Goal: Task Accomplishment & Management: Manage account settings

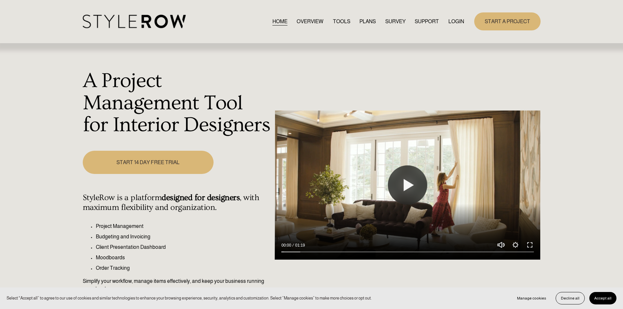
click at [462, 20] on link "LOGIN" at bounding box center [457, 21] width 16 height 9
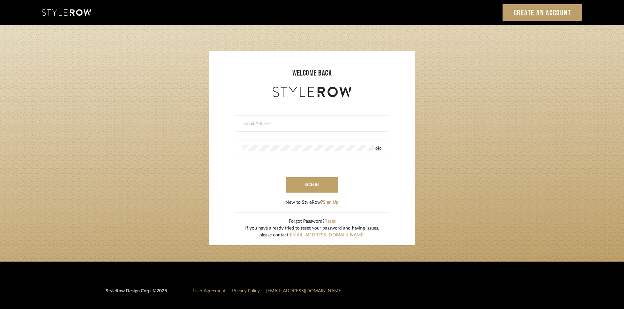
click at [285, 123] on input "email" at bounding box center [310, 123] width 137 height 7
type input "[PERSON_NAME][EMAIL_ADDRESS][DOMAIN_NAME]"
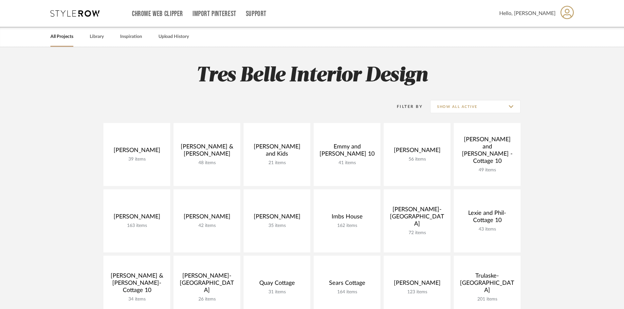
click at [567, 13] on icon at bounding box center [566, 12] width 13 height 13
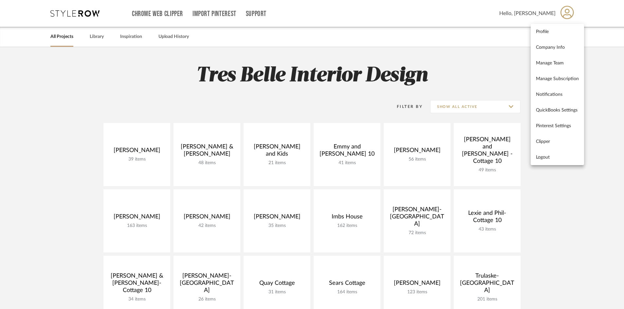
click at [511, 107] on div at bounding box center [312, 154] width 624 height 309
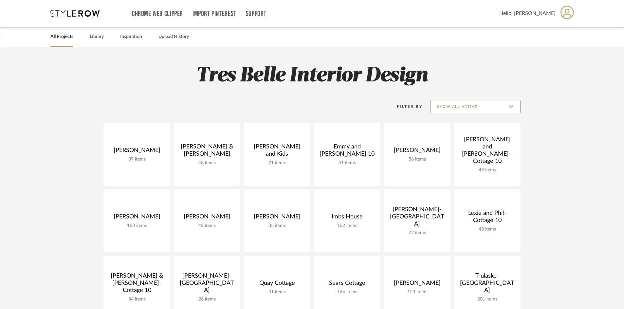
click at [507, 107] on input "Show All Active" at bounding box center [475, 106] width 90 height 13
click at [451, 155] on span "Archived" at bounding box center [476, 155] width 78 height 6
type input "Archived"
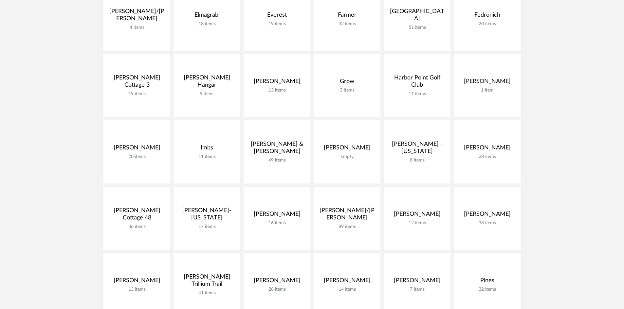
scroll to position [360, 0]
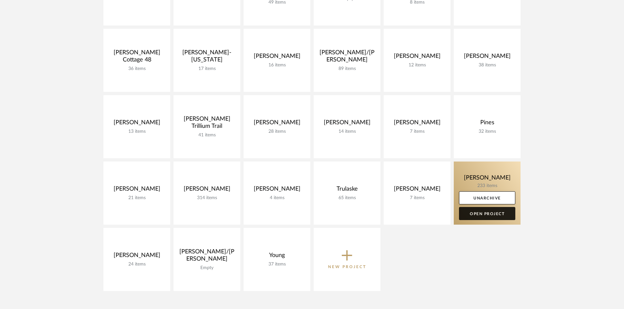
click at [486, 213] on link "Open Project" at bounding box center [487, 213] width 56 height 13
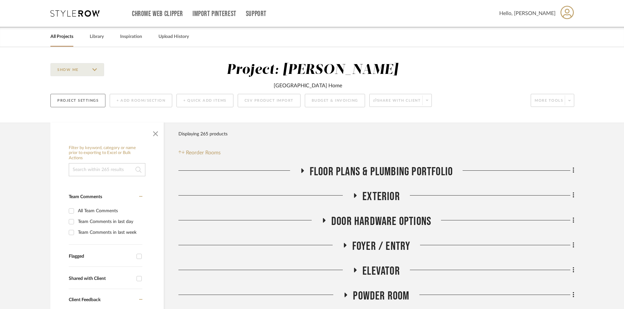
click at [91, 102] on button "Project Settings" at bounding box center [77, 100] width 55 height 13
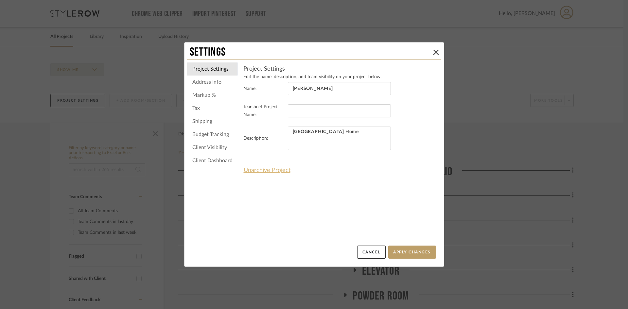
click at [265, 170] on button "Unarchive Project" at bounding box center [266, 170] width 47 height 11
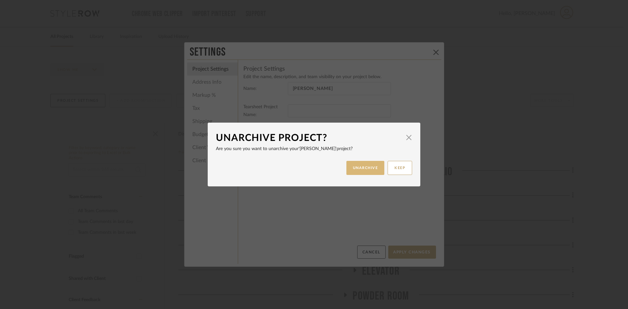
click at [362, 167] on button "UNARCHIVE" at bounding box center [365, 168] width 38 height 14
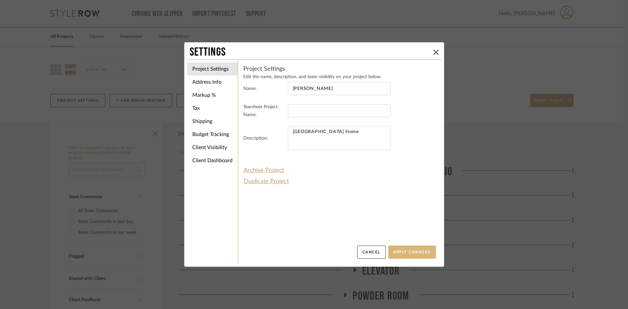
click at [412, 253] on button "Apply Changes" at bounding box center [412, 252] width 48 height 13
click at [433, 52] on icon at bounding box center [435, 52] width 5 height 5
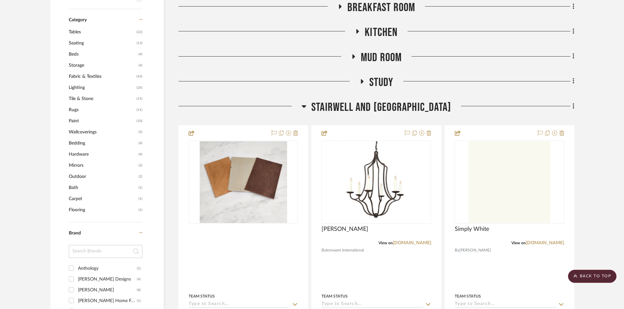
scroll to position [393, 0]
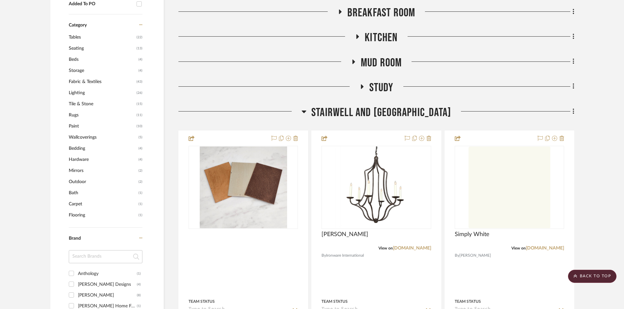
click at [306, 111] on icon at bounding box center [303, 112] width 5 height 3
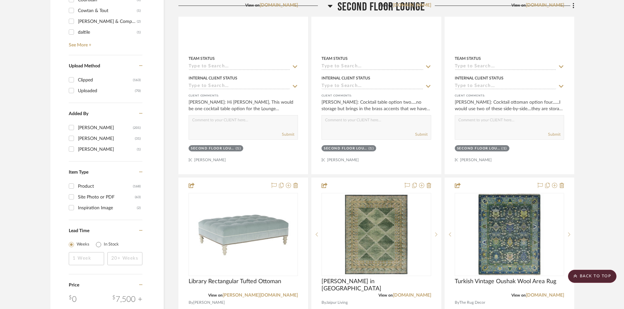
scroll to position [622, 0]
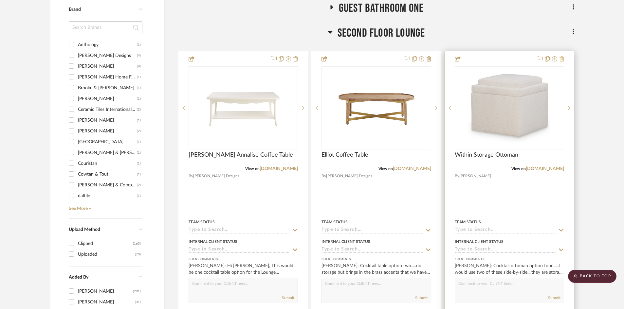
click at [563, 58] on icon at bounding box center [561, 58] width 5 height 5
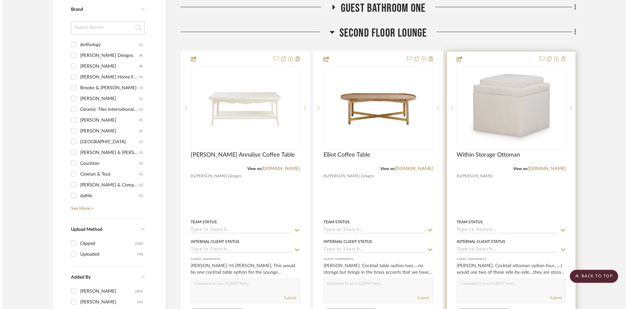
scroll to position [0, 0]
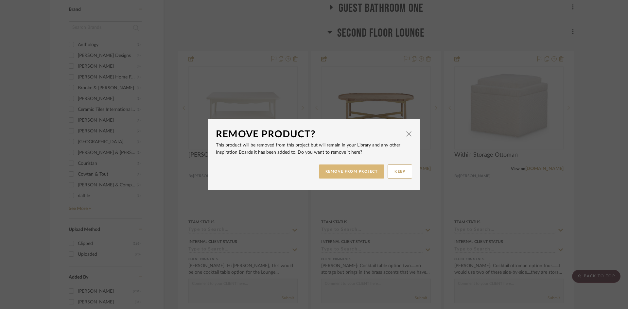
click at [367, 171] on button "REMOVE FROM PROJECT" at bounding box center [352, 172] width 66 height 14
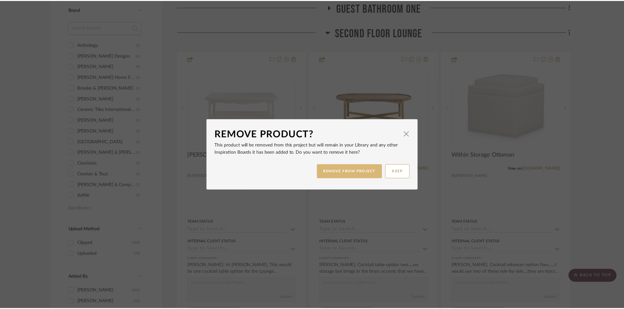
scroll to position [622, 0]
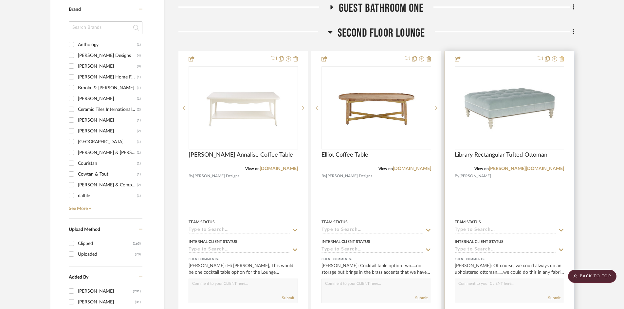
click at [561, 58] on icon at bounding box center [561, 58] width 5 height 5
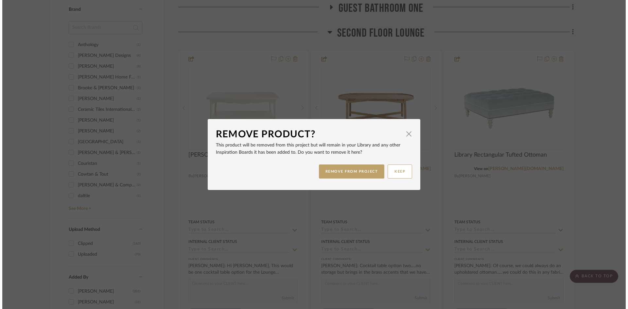
scroll to position [0, 0]
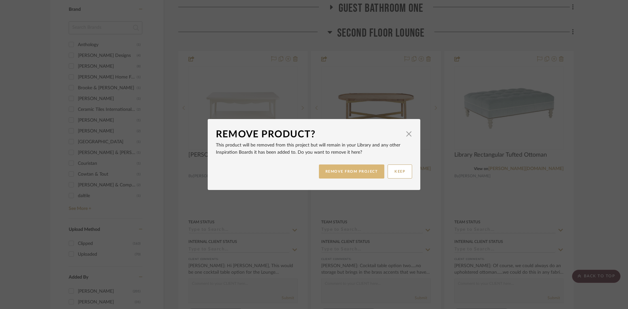
click at [361, 172] on button "REMOVE FROM PROJECT" at bounding box center [352, 172] width 66 height 14
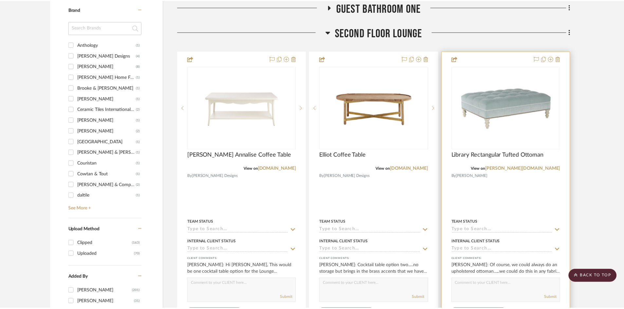
scroll to position [622, 0]
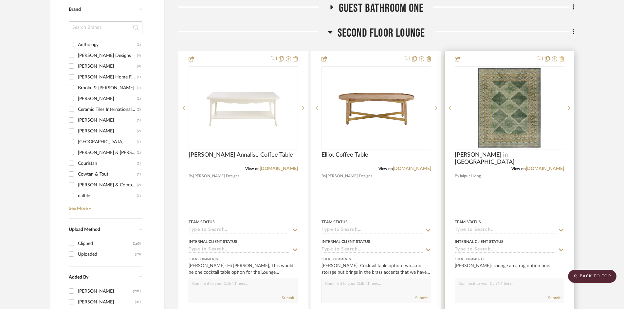
click at [562, 60] on icon at bounding box center [561, 58] width 5 height 5
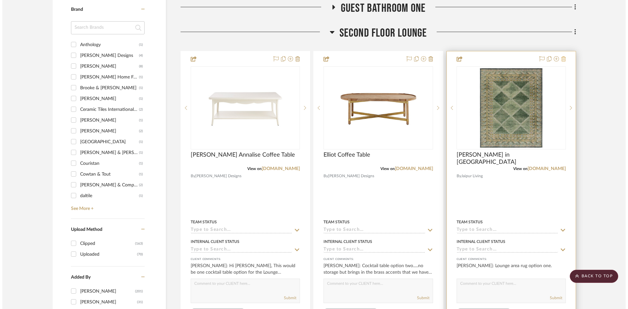
scroll to position [0, 0]
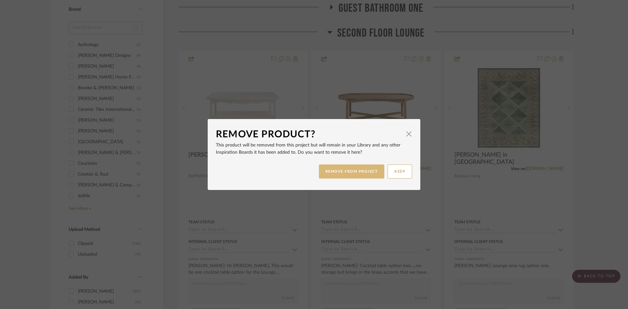
click at [349, 170] on button "REMOVE FROM PROJECT" at bounding box center [352, 172] width 66 height 14
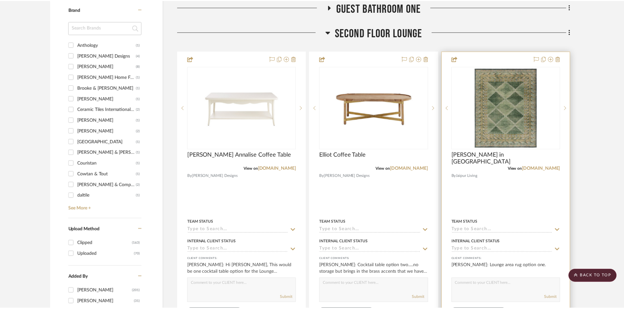
scroll to position [622, 0]
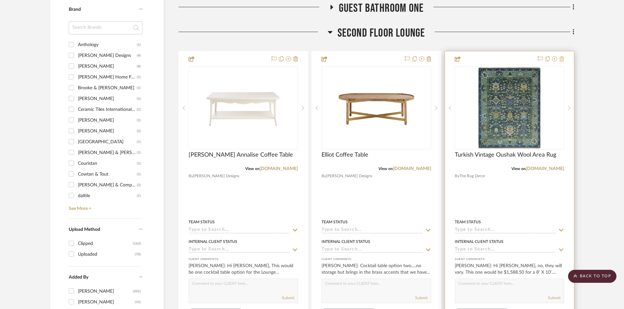
click at [563, 59] on icon at bounding box center [561, 58] width 5 height 5
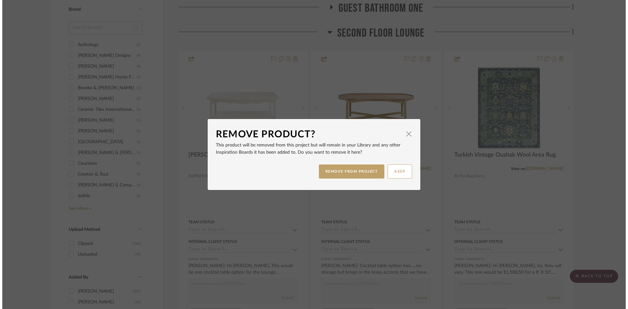
scroll to position [0, 0]
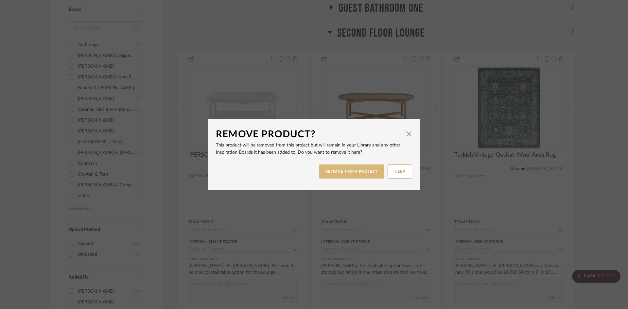
click at [363, 171] on button "REMOVE FROM PROJECT" at bounding box center [352, 172] width 66 height 14
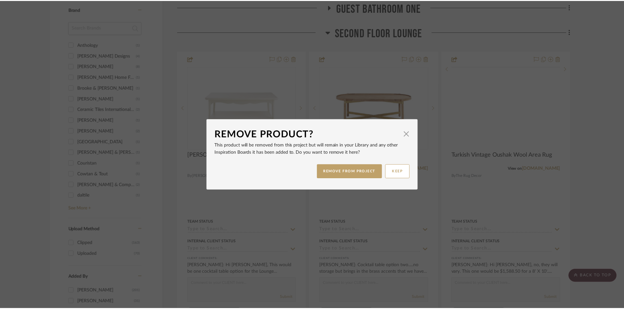
scroll to position [622, 0]
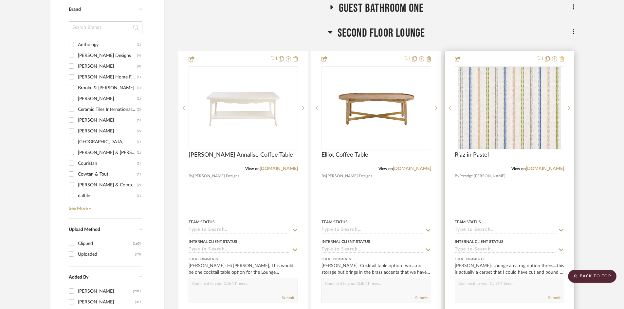
click at [562, 59] on icon at bounding box center [561, 58] width 5 height 5
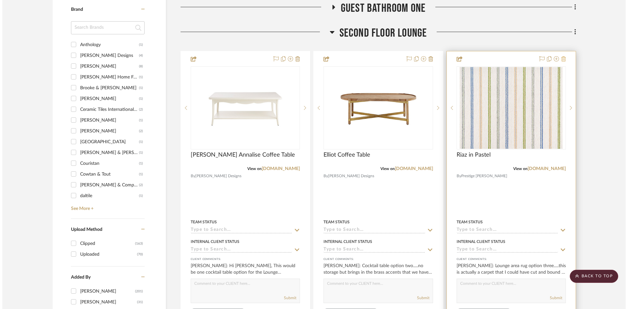
scroll to position [0, 0]
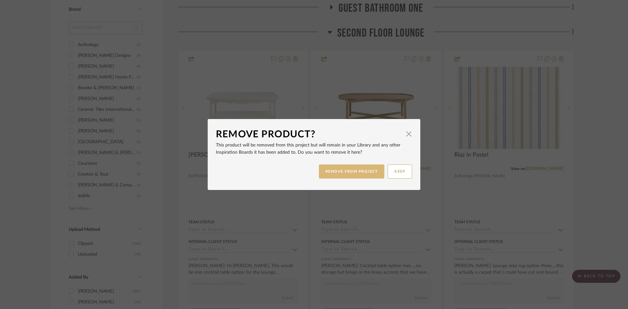
click at [349, 172] on button "REMOVE FROM PROJECT" at bounding box center [352, 172] width 66 height 14
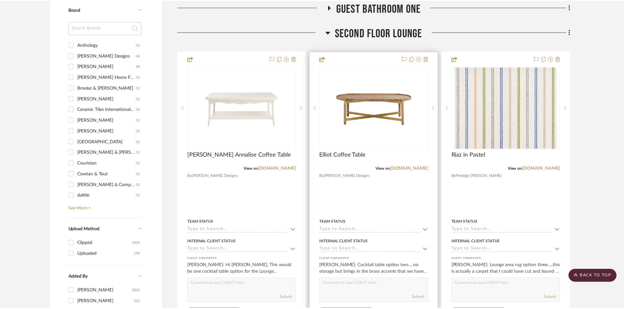
scroll to position [622, 0]
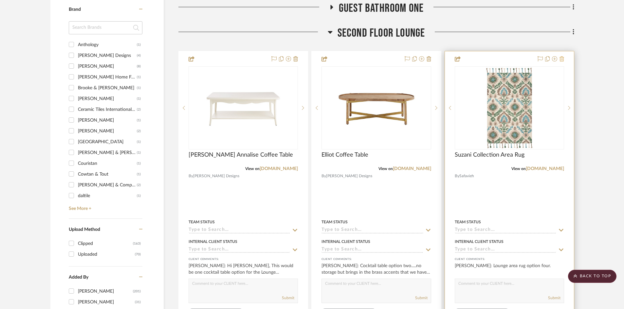
click at [561, 60] on icon at bounding box center [561, 58] width 5 height 5
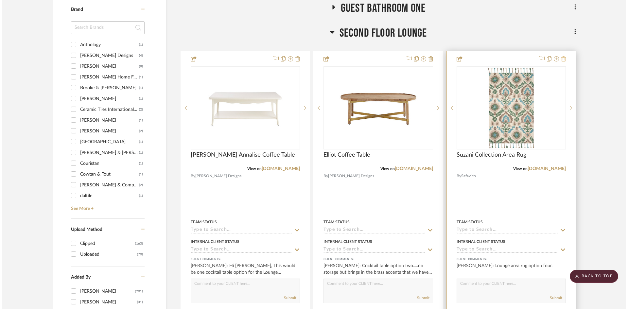
scroll to position [0, 0]
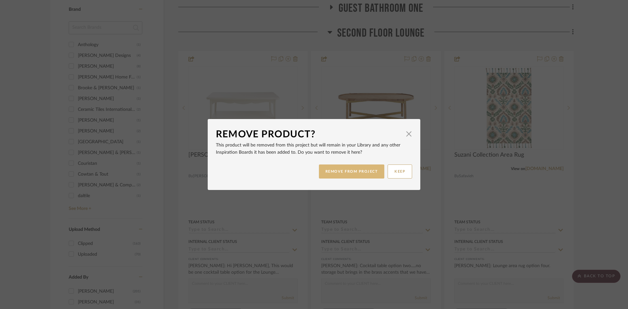
click at [360, 171] on button "REMOVE FROM PROJECT" at bounding box center [352, 172] width 66 height 14
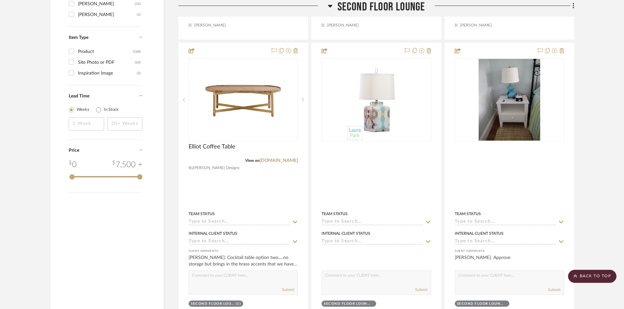
scroll to position [869, 0]
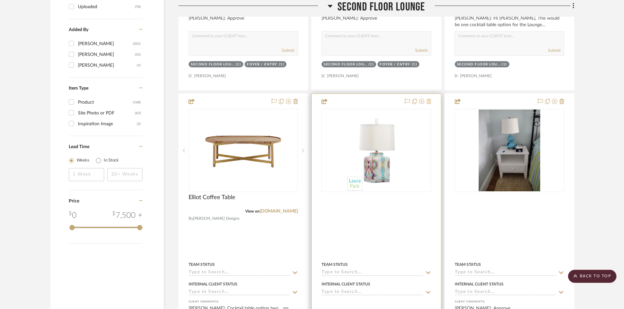
click at [429, 101] on icon at bounding box center [428, 101] width 5 height 5
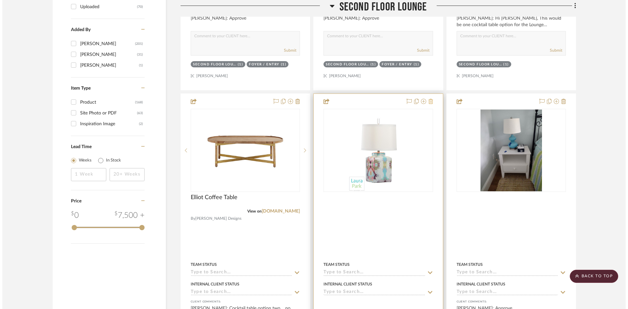
scroll to position [0, 0]
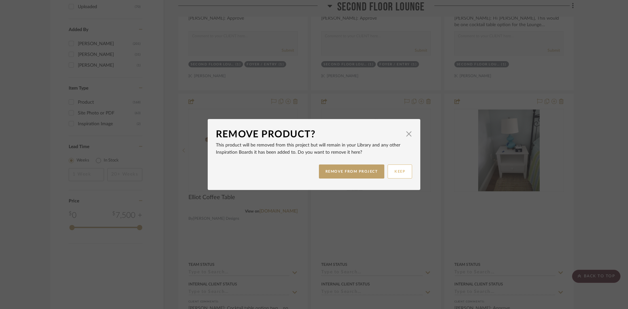
click at [398, 170] on button "KEEP" at bounding box center [400, 172] width 25 height 14
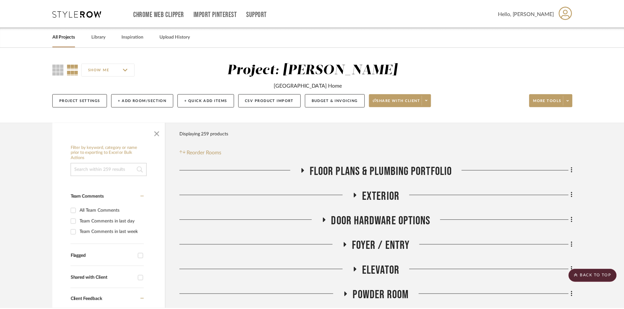
scroll to position [869, 0]
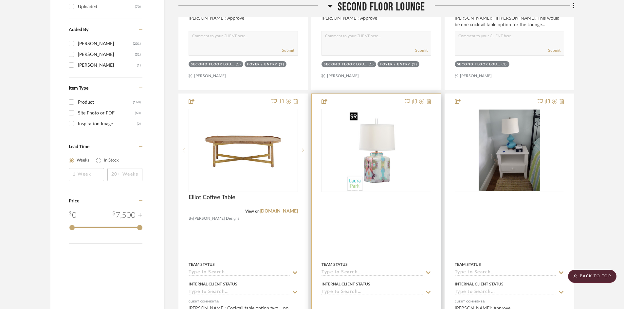
click at [355, 148] on img "0" at bounding box center [376, 151] width 59 height 82
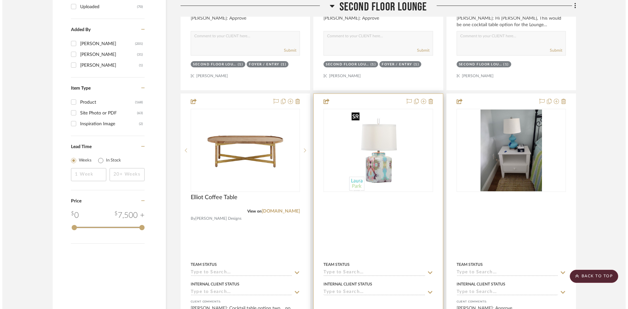
scroll to position [0, 0]
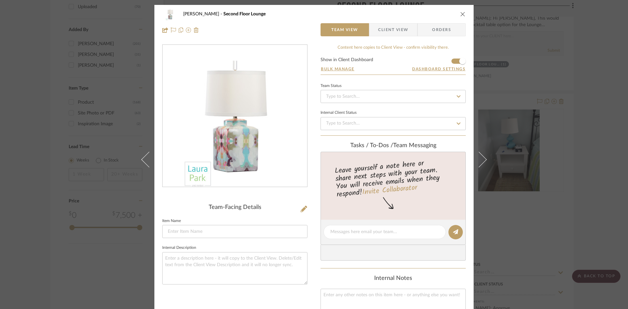
click at [452, 61] on form "Show in Client Dashboard Bulk Manage Dashboard Settings" at bounding box center [393, 66] width 145 height 17
click at [452, 59] on form "Show in Client Dashboard Bulk Manage Dashboard Settings" at bounding box center [393, 66] width 145 height 17
drag, startPoint x: 460, startPoint y: 61, endPoint x: 450, endPoint y: 61, distance: 10.1
click at [450, 61] on form "Show in Client Dashboard Bulk Manage Dashboard Settings" at bounding box center [393, 66] width 145 height 17
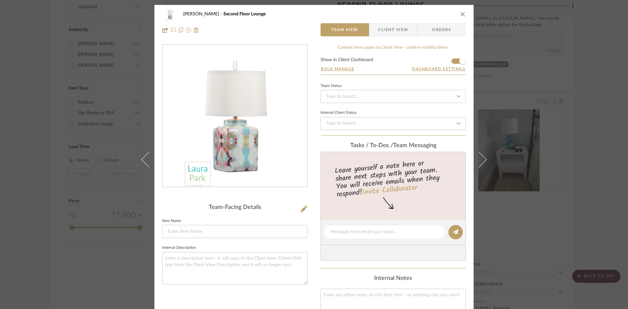
click at [451, 60] on form "Show in Client Dashboard Bulk Manage Dashboard Settings" at bounding box center [393, 66] width 145 height 17
click at [389, 28] on span "Client View" at bounding box center [393, 29] width 30 height 13
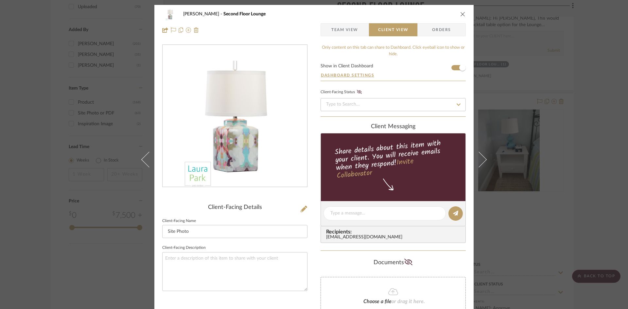
click at [452, 66] on form "Show in Client Dashboard Dashboard Settings" at bounding box center [393, 72] width 145 height 17
drag, startPoint x: 458, startPoint y: 67, endPoint x: 443, endPoint y: 67, distance: 15.7
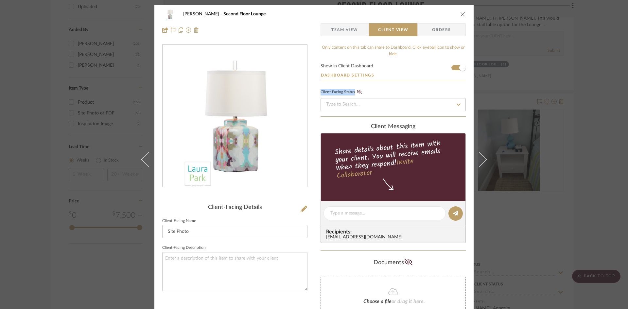
click at [443, 67] on form "Show in Client Dashboard Dashboard Settings" at bounding box center [393, 72] width 145 height 17
click at [452, 67] on form "Show in Client Dashboard Dashboard Settings" at bounding box center [393, 72] width 145 height 17
click at [356, 66] on form "Show in Client Dashboard Dashboard Settings" at bounding box center [393, 72] width 145 height 17
click at [451, 65] on form "Show in Client Dashboard Dashboard Settings" at bounding box center [393, 72] width 145 height 17
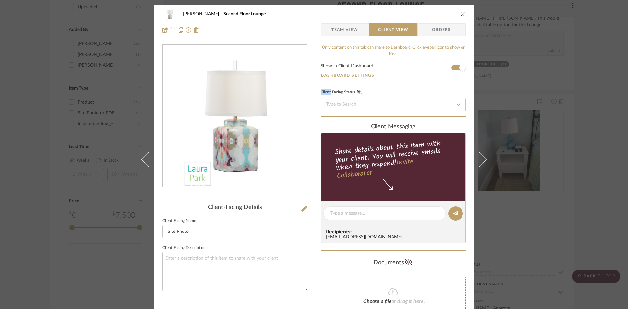
click at [451, 65] on form "Show in Client Dashboard Dashboard Settings" at bounding box center [393, 72] width 145 height 17
click at [363, 75] on button "Dashboard Settings" at bounding box center [348, 75] width 54 height 6
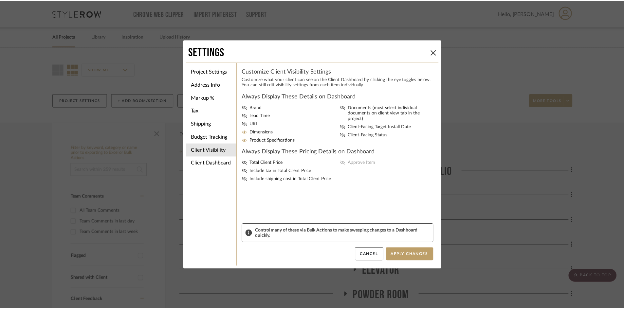
scroll to position [869, 0]
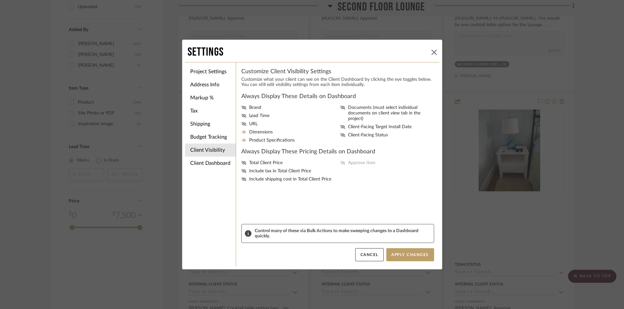
click at [431, 52] on icon at bounding box center [433, 52] width 5 height 5
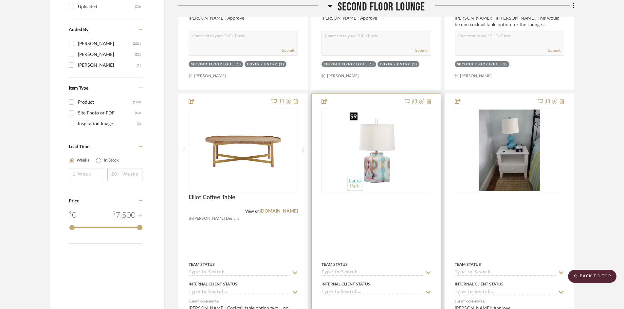
click at [403, 137] on img "0" at bounding box center [376, 151] width 59 height 82
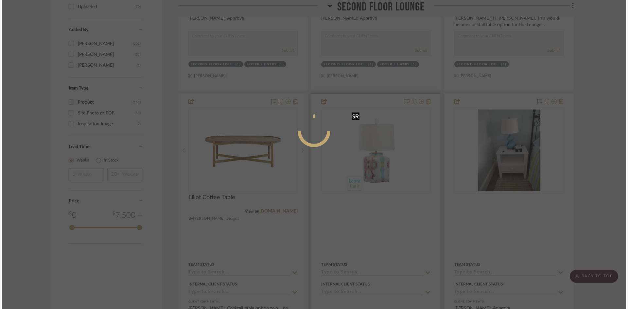
scroll to position [0, 0]
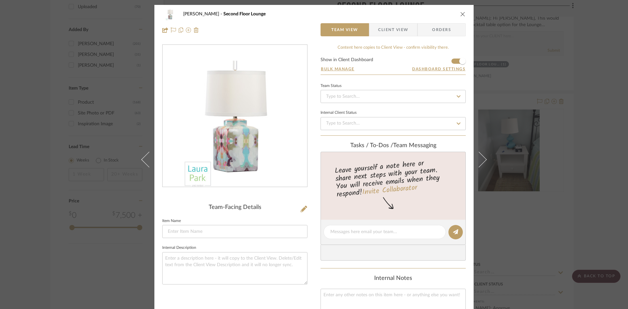
click at [452, 60] on form "Show in Client Dashboard Bulk Manage Dashboard Settings" at bounding box center [393, 66] width 145 height 17
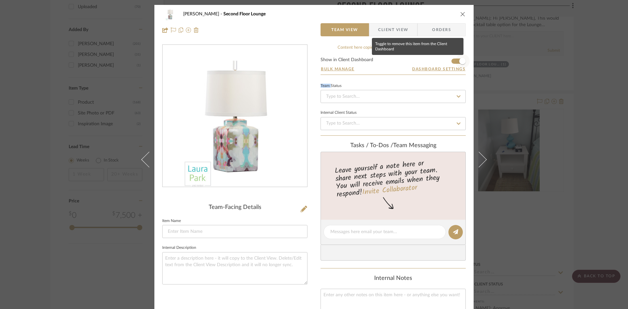
click at [455, 60] on span "button" at bounding box center [462, 61] width 14 height 14
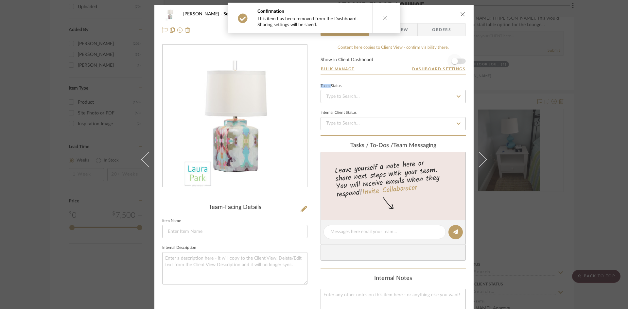
click at [454, 59] on span "button" at bounding box center [454, 61] width 7 height 7
click at [454, 59] on span "button" at bounding box center [455, 61] width 14 height 14
click at [407, 29] on span "Client View" at bounding box center [393, 29] width 48 height 13
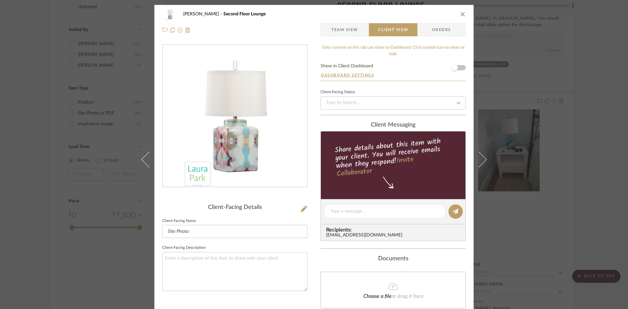
click at [460, 13] on icon "close" at bounding box center [462, 13] width 5 height 5
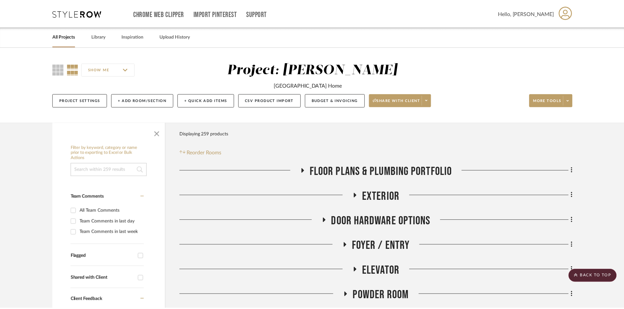
scroll to position [869, 0]
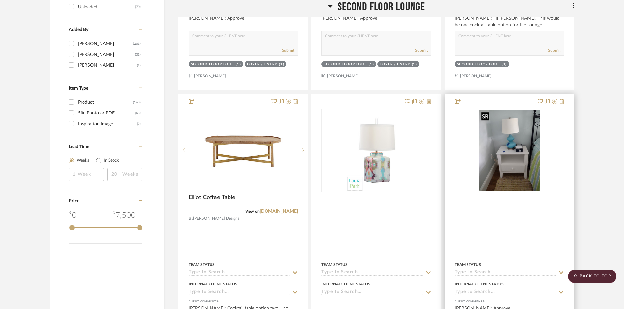
click at [503, 150] on img "0" at bounding box center [509, 151] width 62 height 82
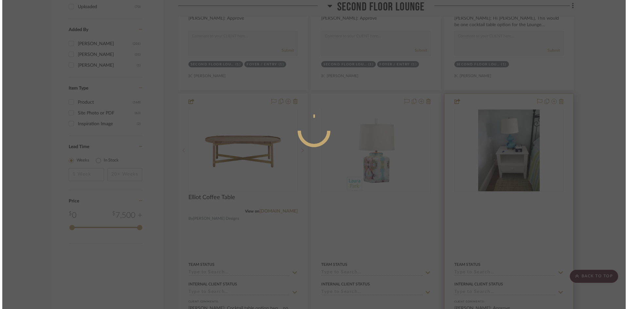
scroll to position [0, 0]
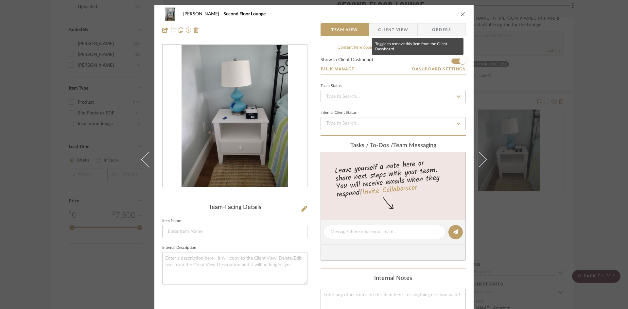
click at [455, 60] on span "button" at bounding box center [462, 61] width 14 height 14
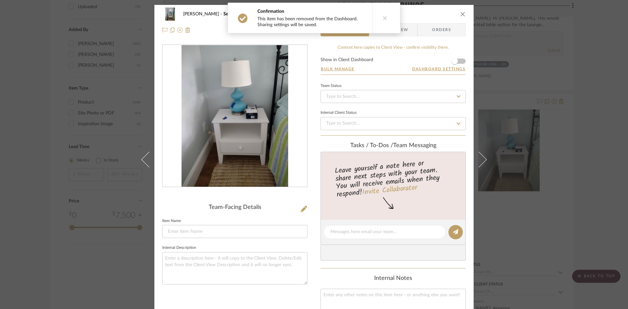
click at [461, 14] on icon "close" at bounding box center [462, 13] width 5 height 5
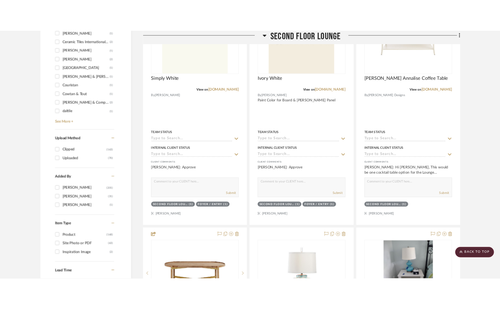
scroll to position [706, 0]
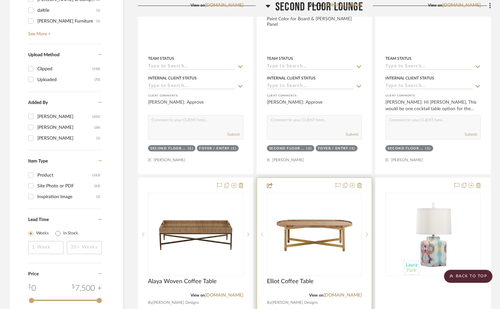
scroll to position [790, 0]
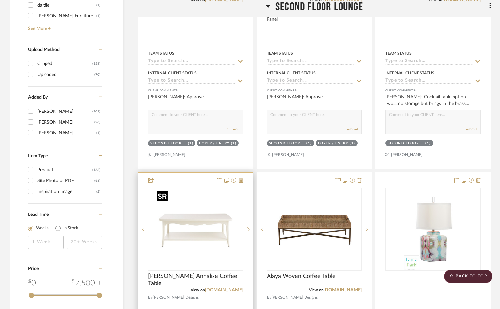
click at [186, 237] on img "0" at bounding box center [195, 229] width 82 height 82
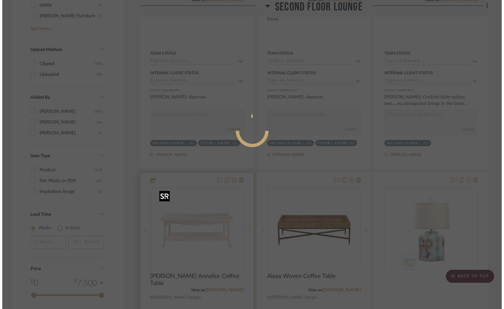
scroll to position [0, 0]
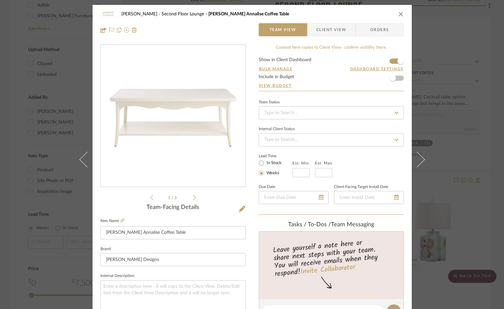
click at [398, 15] on icon "close" at bounding box center [400, 13] width 5 height 5
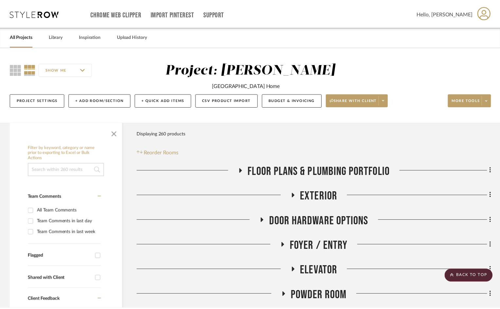
scroll to position [790, 0]
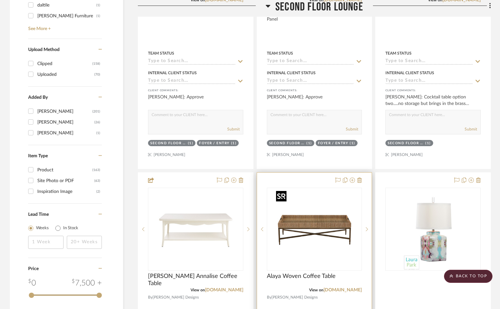
click at [316, 237] on img "0" at bounding box center [314, 229] width 82 height 82
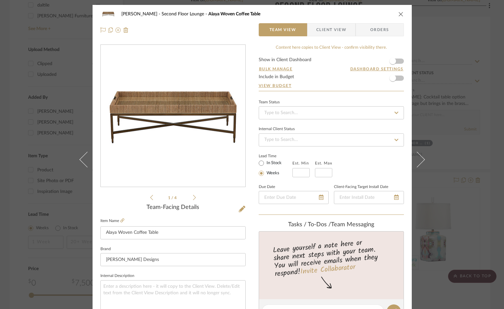
click at [398, 60] on form "Show in Client Dashboard Bulk Manage Dashboard Settings Include in Budget View …" at bounding box center [331, 74] width 145 height 33
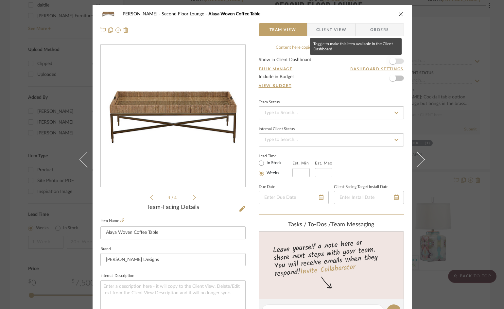
drag, startPoint x: 393, startPoint y: 60, endPoint x: 397, endPoint y: 60, distance: 3.6
click at [396, 60] on span "button" at bounding box center [393, 61] width 7 height 7
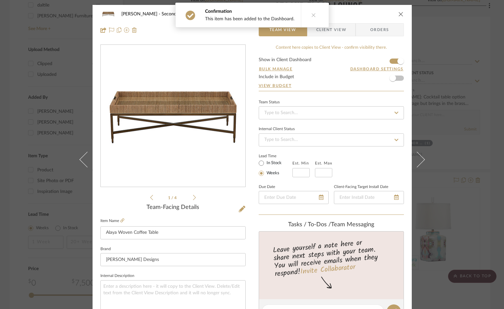
click at [398, 14] on icon "close" at bounding box center [400, 13] width 5 height 5
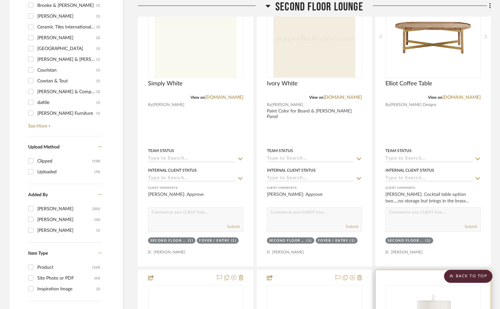
scroll to position [692, 0]
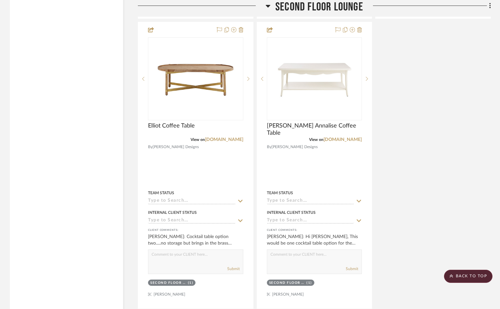
scroll to position [1328, 0]
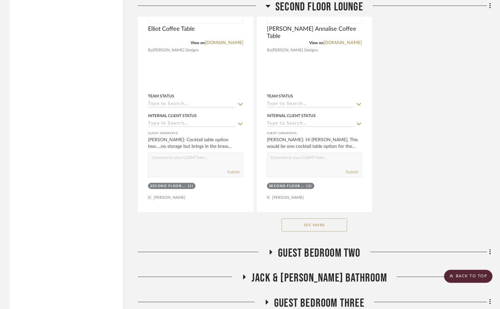
click at [320, 228] on button "See More" at bounding box center [313, 225] width 65 height 13
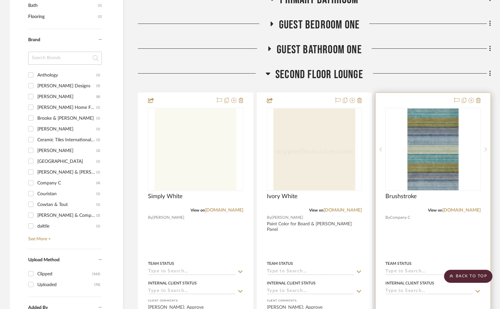
scroll to position [608, 0]
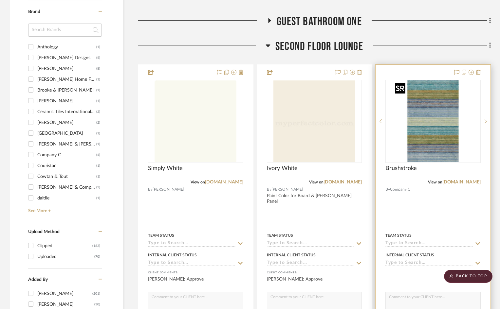
click at [446, 130] on img "0" at bounding box center [433, 121] width 82 height 82
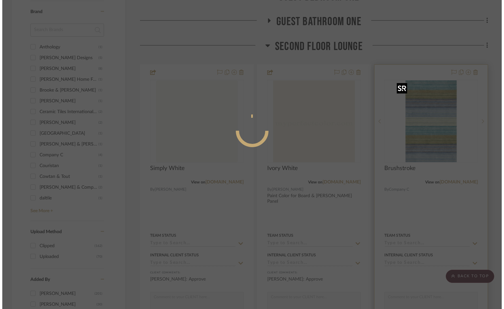
scroll to position [0, 0]
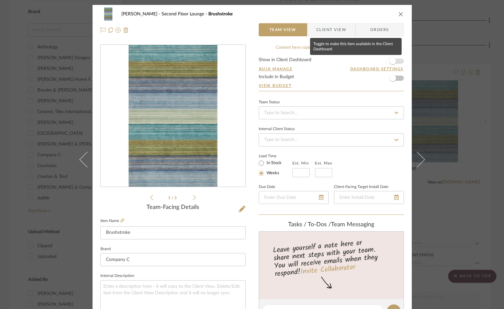
drag, startPoint x: 390, startPoint y: 61, endPoint x: 397, endPoint y: 60, distance: 6.9
click at [396, 60] on span "button" at bounding box center [393, 61] width 7 height 7
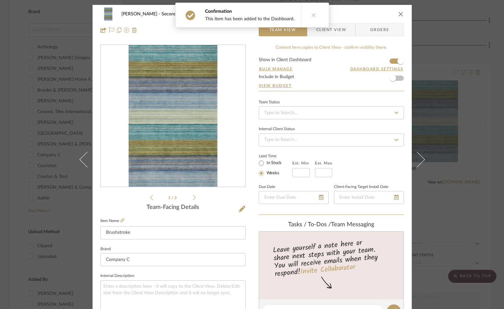
click at [398, 15] on icon "close" at bounding box center [400, 13] width 5 height 5
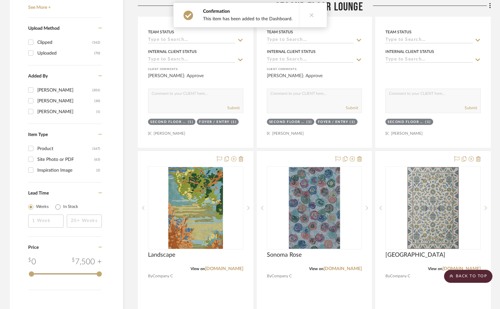
scroll to position [870, 0]
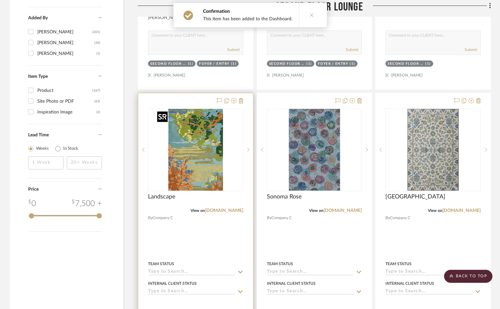
click at [211, 157] on img "0" at bounding box center [195, 150] width 82 height 82
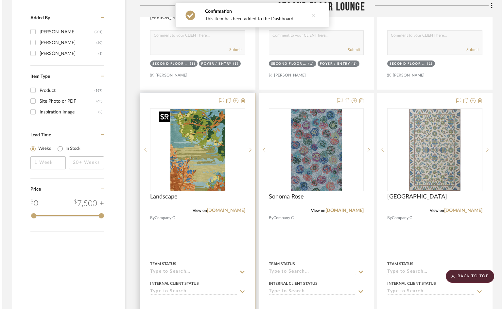
scroll to position [0, 0]
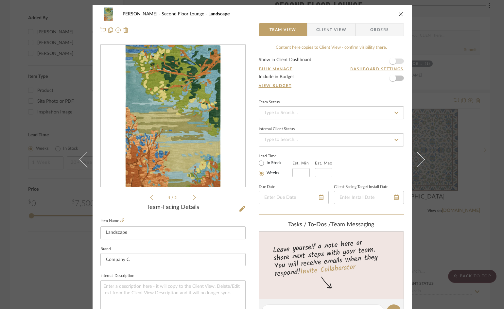
drag, startPoint x: 390, startPoint y: 62, endPoint x: 404, endPoint y: 62, distance: 14.1
click at [404, 62] on div "Underwood Second Floor Lounge Landscape Team View Client View Orders 1 / 2 Team…" at bounding box center [252, 307] width 319 height 604
click at [398, 61] on form "Show in Client Dashboard Bulk Manage Dashboard Settings Include in Budget View …" at bounding box center [331, 74] width 145 height 33
drag, startPoint x: 390, startPoint y: 60, endPoint x: 398, endPoint y: 60, distance: 8.2
click at [398, 60] on form "Show in Client Dashboard Bulk Manage Dashboard Settings Include in Budget View …" at bounding box center [331, 74] width 145 height 33
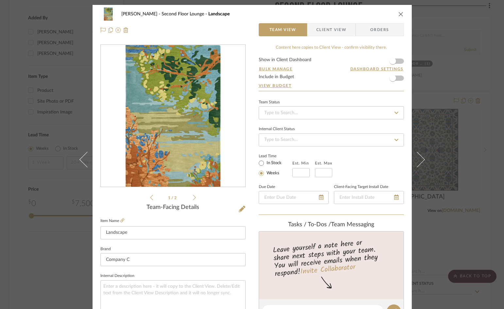
click at [398, 60] on form "Show in Client Dashboard Bulk Manage Dashboard Settings Include in Budget View …" at bounding box center [331, 74] width 145 height 33
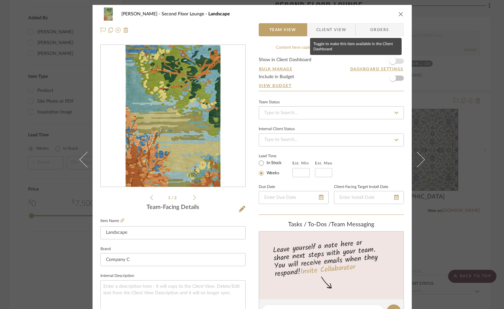
drag, startPoint x: 392, startPoint y: 61, endPoint x: 397, endPoint y: 60, distance: 5.3
click at [396, 60] on span "button" at bounding box center [393, 61] width 7 height 7
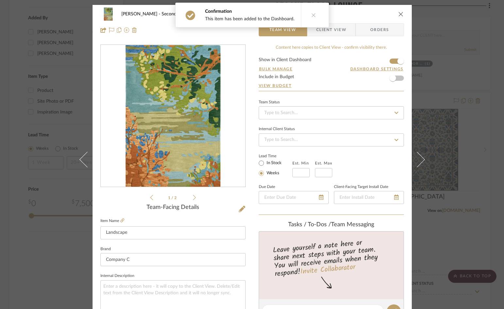
click at [399, 13] on icon "close" at bounding box center [400, 13] width 5 height 5
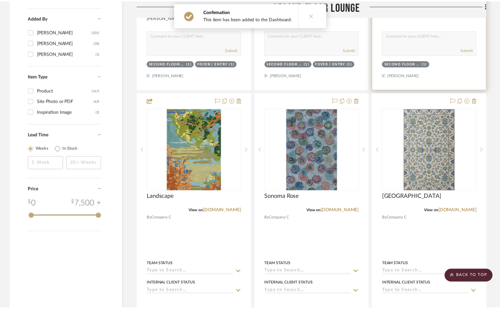
scroll to position [870, 0]
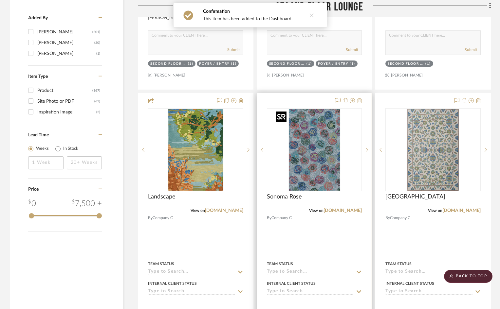
click at [333, 171] on img "0" at bounding box center [314, 150] width 82 height 82
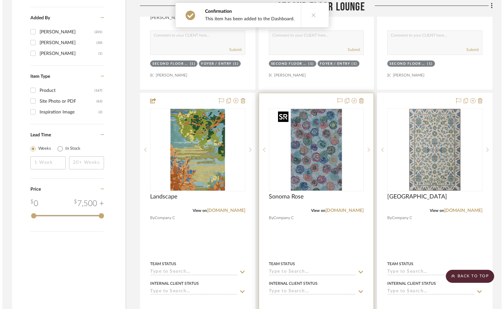
scroll to position [0, 0]
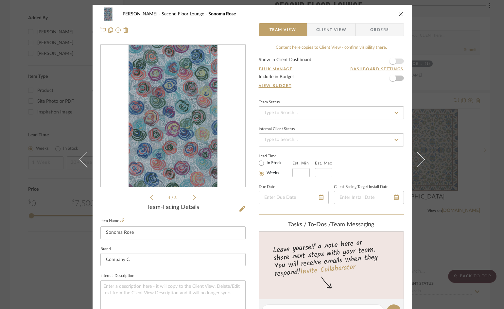
drag, startPoint x: 391, startPoint y: 61, endPoint x: 401, endPoint y: 60, distance: 10.2
click at [401, 60] on form "Show in Client Dashboard Bulk Manage Dashboard Settings Include in Budget View …" at bounding box center [331, 74] width 145 height 33
click at [399, 61] on form "Show in Client Dashboard Bulk Manage Dashboard Settings Include in Budget View …" at bounding box center [331, 74] width 145 height 33
drag, startPoint x: 392, startPoint y: 61, endPoint x: 399, endPoint y: 59, distance: 7.9
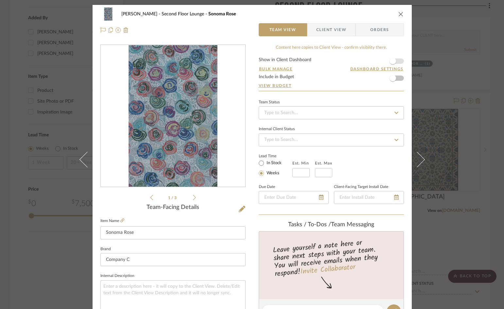
click at [399, 59] on form "Show in Client Dashboard Bulk Manage Dashboard Settings Include in Budget View …" at bounding box center [331, 74] width 145 height 33
click at [398, 61] on form "Show in Client Dashboard Bulk Manage Dashboard Settings Include in Budget View …" at bounding box center [331, 74] width 145 height 33
drag, startPoint x: 393, startPoint y: 62, endPoint x: 400, endPoint y: 60, distance: 8.0
click at [400, 60] on form "Show in Client Dashboard Bulk Manage Dashboard Settings Include in Budget View …" at bounding box center [331, 74] width 145 height 33
drag, startPoint x: 390, startPoint y: 61, endPoint x: 398, endPoint y: 60, distance: 8.6
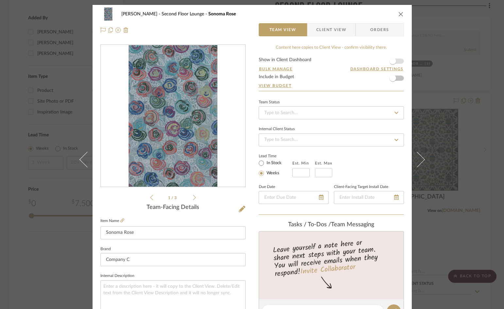
click at [398, 60] on form "Show in Client Dashboard Bulk Manage Dashboard Settings Include in Budget View …" at bounding box center [331, 74] width 145 height 33
drag, startPoint x: 391, startPoint y: 59, endPoint x: 401, endPoint y: 59, distance: 9.5
click at [401, 59] on form "Show in Client Dashboard Bulk Manage Dashboard Settings Include in Budget View …" at bounding box center [331, 74] width 145 height 33
click at [398, 60] on form "Show in Client Dashboard Bulk Manage Dashboard Settings Include in Budget View …" at bounding box center [331, 74] width 145 height 33
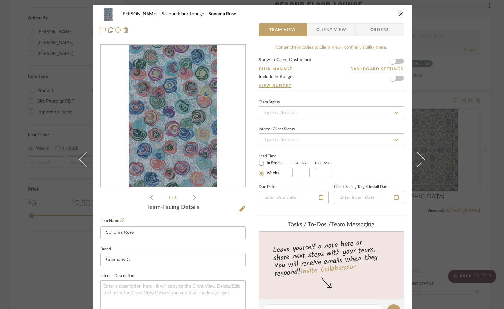
click at [398, 60] on form "Show in Client Dashboard Bulk Manage Dashboard Settings Include in Budget View …" at bounding box center [331, 74] width 145 height 33
drag, startPoint x: 391, startPoint y: 62, endPoint x: 405, endPoint y: 61, distance: 14.1
click at [405, 61] on div "Underwood Second Floor Lounge Sonoma Rose Team View Client View Orders 1 / 3 Te…" at bounding box center [252, 307] width 319 height 604
click at [331, 28] on span "Client View" at bounding box center [331, 29] width 30 height 13
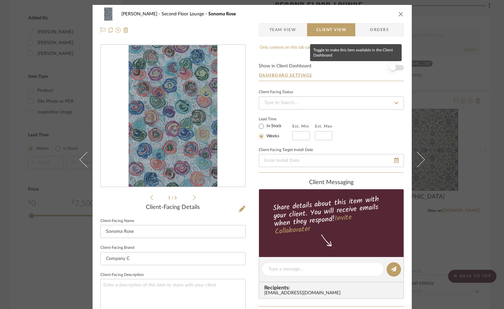
click at [397, 68] on span "button" at bounding box center [393, 68] width 14 height 14
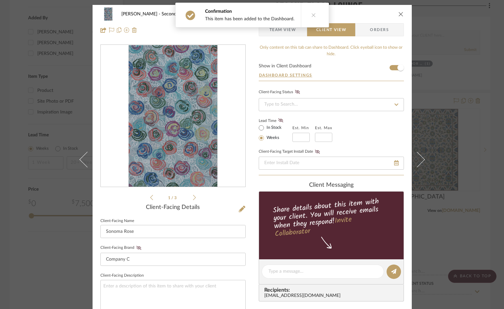
click at [398, 13] on icon "close" at bounding box center [400, 13] width 5 height 5
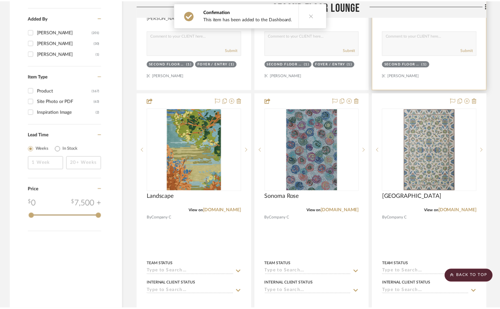
scroll to position [870, 0]
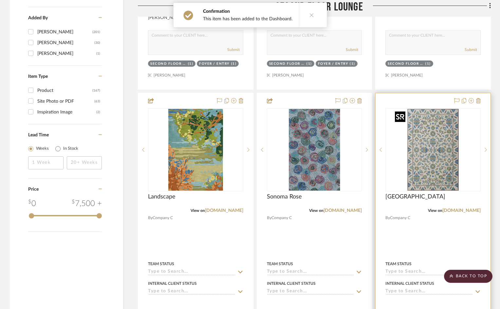
click at [435, 153] on img "0" at bounding box center [433, 150] width 82 height 82
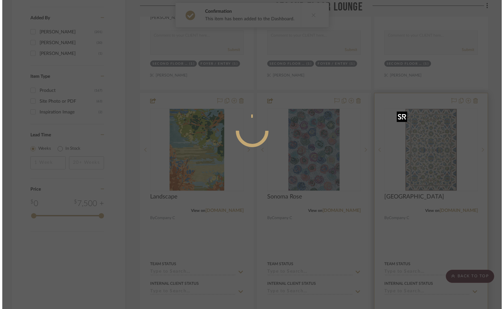
scroll to position [0, 0]
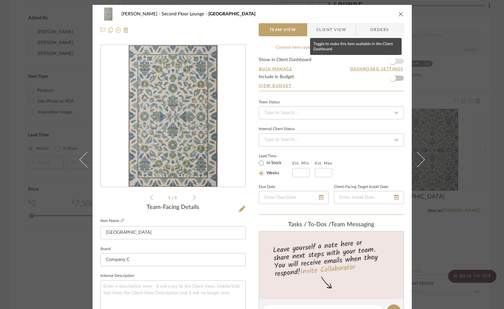
click at [397, 61] on span "button" at bounding box center [393, 61] width 14 height 14
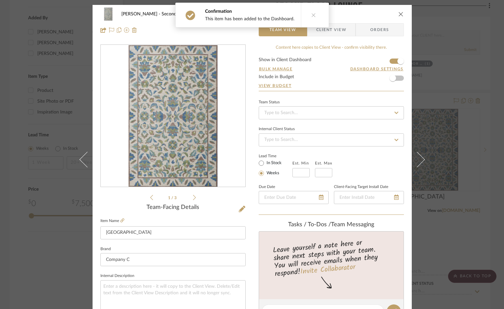
click at [400, 14] on icon "close" at bounding box center [400, 13] width 5 height 5
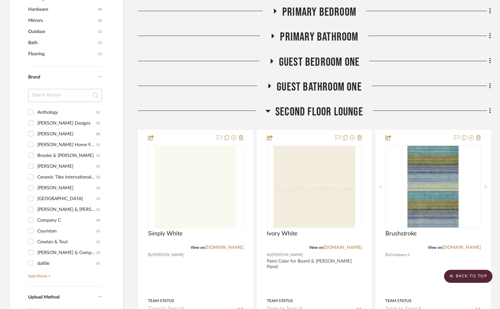
scroll to position [379, 0]
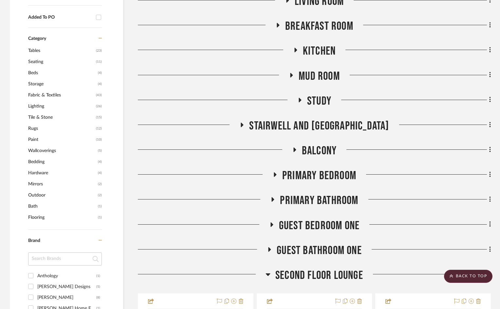
click at [243, 124] on icon at bounding box center [242, 125] width 3 height 5
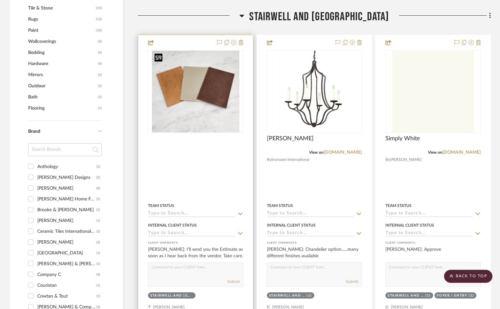
scroll to position [477, 0]
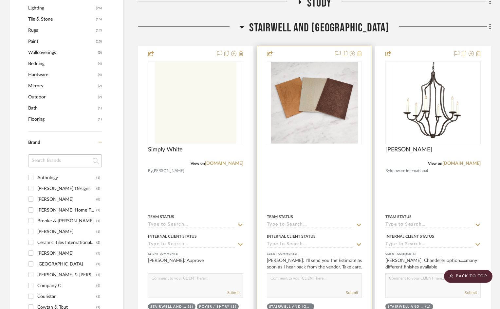
click at [359, 53] on icon at bounding box center [359, 53] width 5 height 5
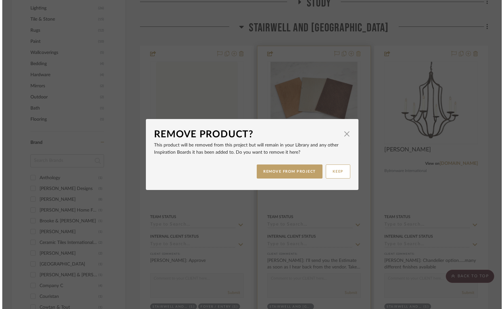
scroll to position [0, 0]
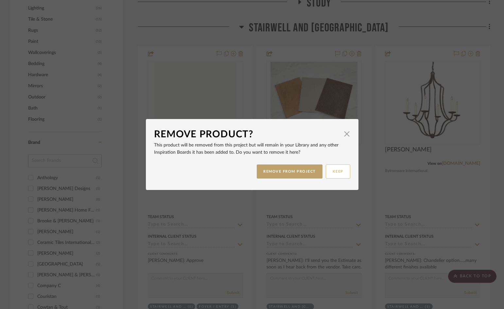
click at [335, 171] on button "KEEP" at bounding box center [338, 172] width 25 height 14
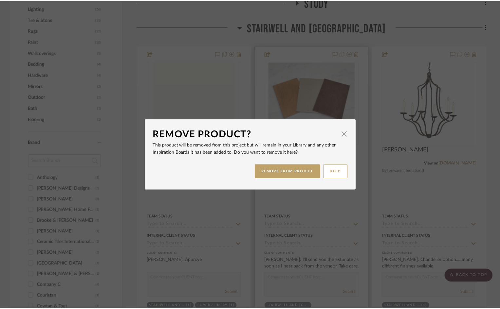
scroll to position [477, 0]
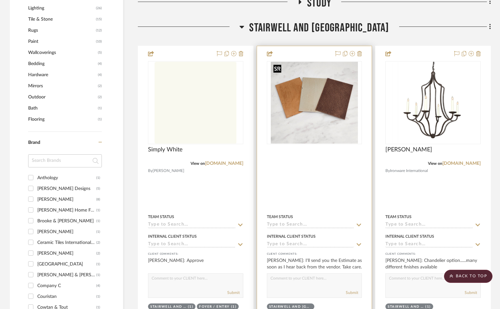
click at [335, 111] on img "0" at bounding box center [314, 103] width 87 height 82
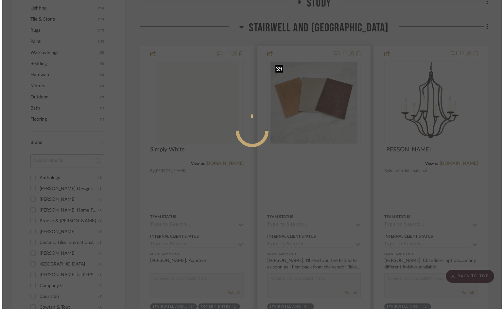
scroll to position [0, 0]
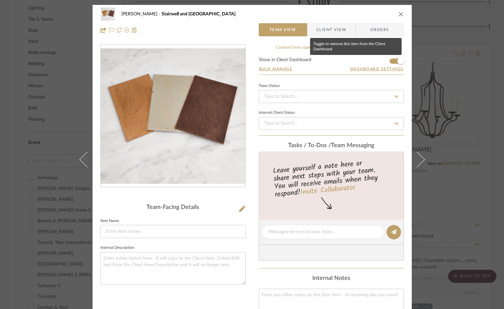
click at [394, 61] on span "button" at bounding box center [401, 61] width 14 height 14
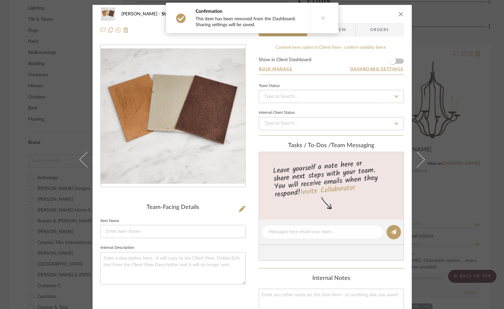
click at [398, 14] on icon "close" at bounding box center [400, 13] width 5 height 5
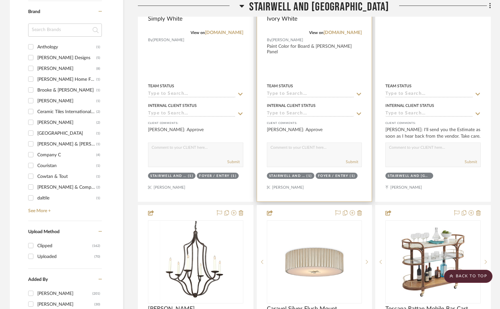
scroll to position [477, 0]
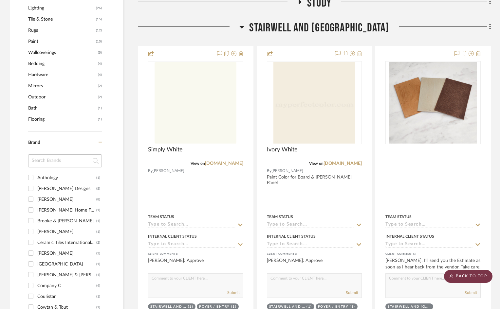
click at [476, 275] on scroll-to-top-button "BACK TO TOP" at bounding box center [468, 276] width 48 height 13
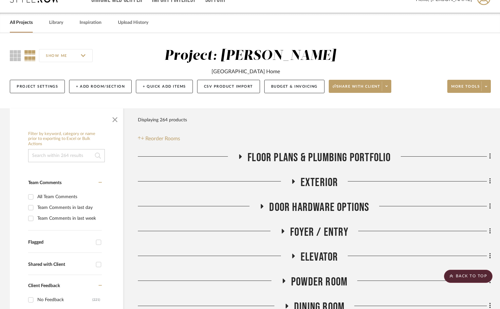
scroll to position [0, 0]
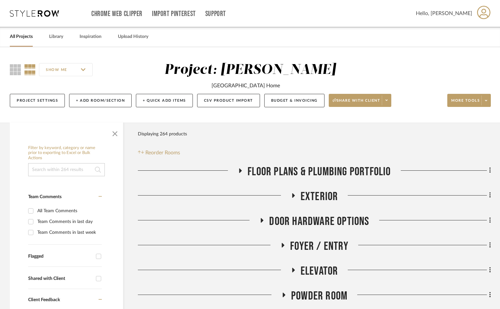
click at [480, 15] on icon at bounding box center [483, 12] width 13 height 13
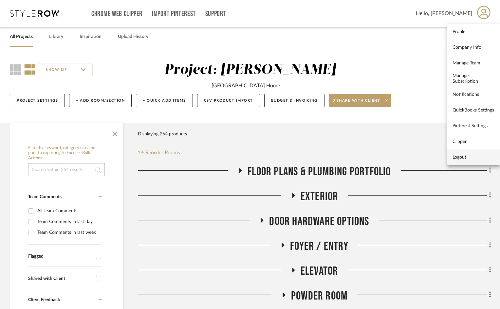
click at [459, 158] on span "Logout" at bounding box center [473, 157] width 42 height 6
